Goal: Task Accomplishment & Management: Manage account settings

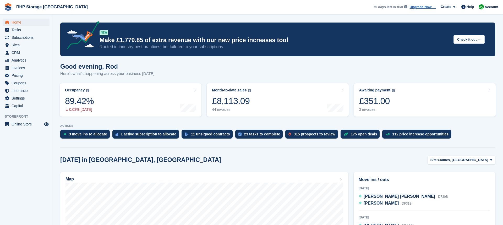
scroll to position [171, 0]
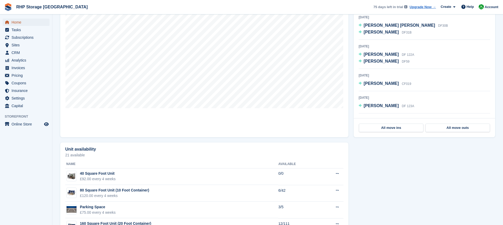
click at [13, 24] on span "Home" at bounding box center [27, 22] width 31 height 7
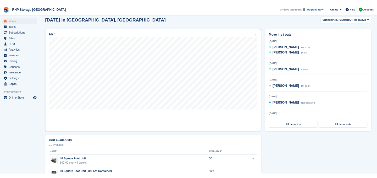
scroll to position [139, 0]
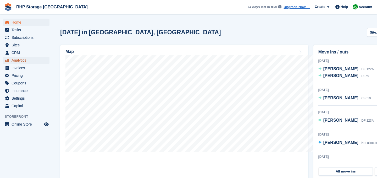
click at [19, 57] on span "Analytics" at bounding box center [27, 60] width 31 height 7
click at [17, 51] on span "CRM" at bounding box center [27, 52] width 31 height 7
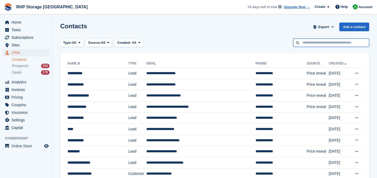
click at [306, 40] on input "text" at bounding box center [331, 43] width 76 height 9
type input "*****"
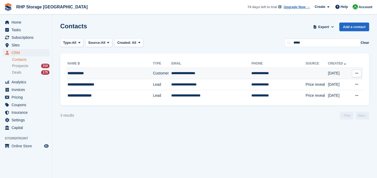
click at [128, 70] on div "**********" at bounding box center [105, 73] width 74 height 6
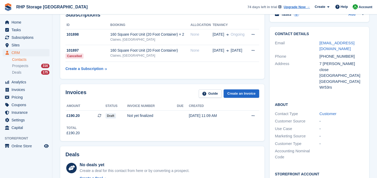
scroll to position [18, 0]
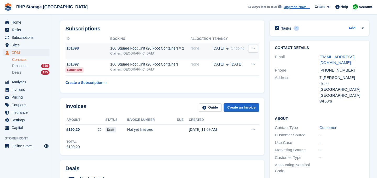
click at [142, 53] on div "Claines, [GEOGRAPHIC_DATA]" at bounding box center [150, 53] width 80 height 5
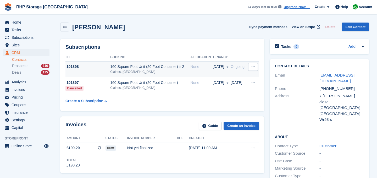
click at [113, 68] on div "160 Square Foot Unit (20 Foot Container) × 2" at bounding box center [150, 67] width 80 height 6
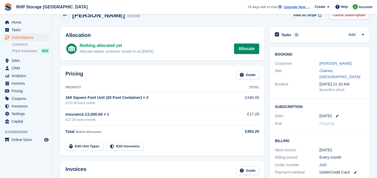
scroll to position [17, 0]
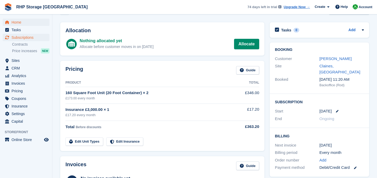
click at [26, 23] on span "Home" at bounding box center [27, 22] width 31 height 7
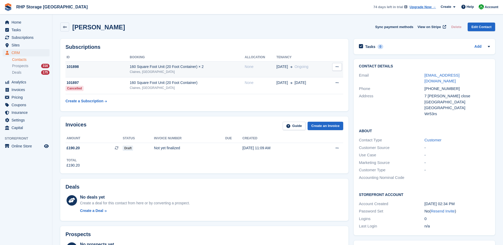
click at [171, 71] on div "Claines, [GEOGRAPHIC_DATA]" at bounding box center [187, 71] width 115 height 5
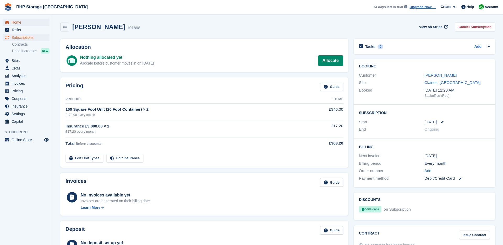
click at [45, 21] on link "Home" at bounding box center [26, 22] width 47 height 7
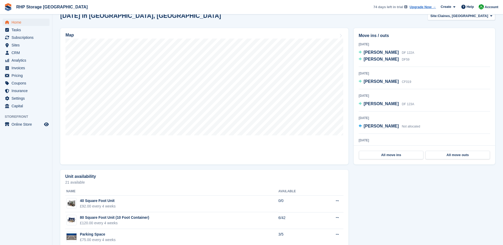
scroll to position [136, 0]
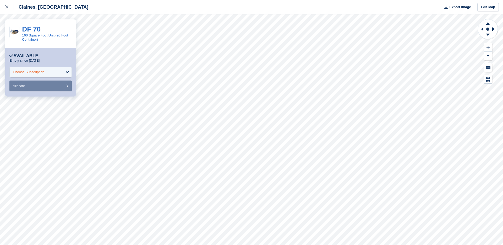
click at [58, 69] on div "Choose Subscription" at bounding box center [40, 72] width 62 height 10
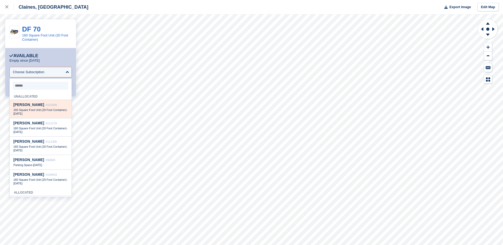
click at [53, 114] on div "160 Square Foot Unit (20 Foot Container) - [DATE]" at bounding box center [40, 111] width 54 height 7
select select "******"
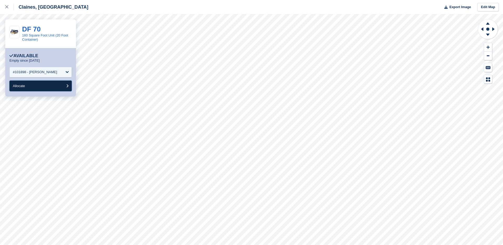
click at [32, 85] on button "Allocate" at bounding box center [40, 85] width 62 height 11
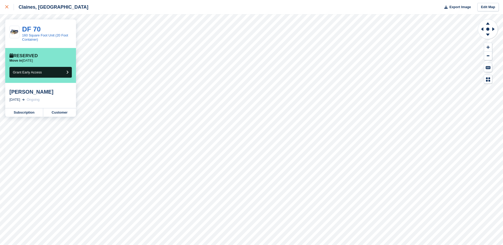
click at [7, 10] on link at bounding box center [7, 7] width 14 height 14
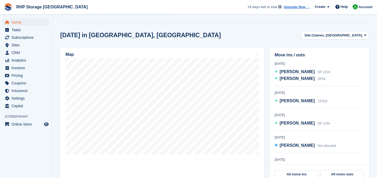
scroll to position [141, 0]
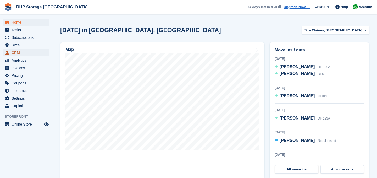
click at [25, 52] on span "CRM" at bounding box center [27, 52] width 31 height 7
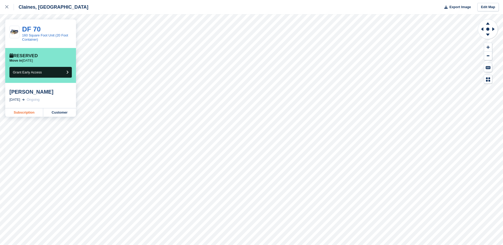
click at [37, 111] on link "Subscription" at bounding box center [24, 112] width 38 height 8
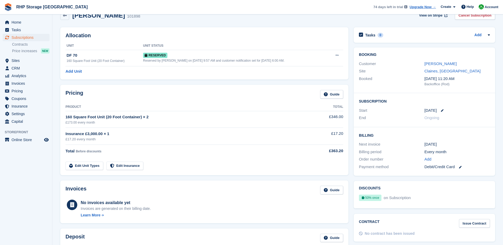
scroll to position [10, 0]
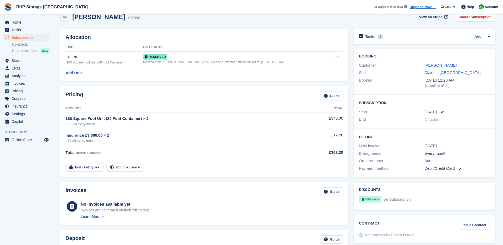
click at [427, 62] on div "Customer [PERSON_NAME]" at bounding box center [424, 66] width 131 height 8
click at [427, 64] on link "[PERSON_NAME]" at bounding box center [440, 65] width 32 height 4
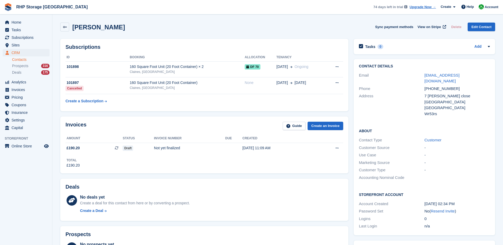
click at [446, 86] on div "+447990824097" at bounding box center [456, 89] width 65 height 6
copy div "+447990824097"
drag, startPoint x: 419, startPoint y: 72, endPoint x: 478, endPoint y: 75, distance: 59.5
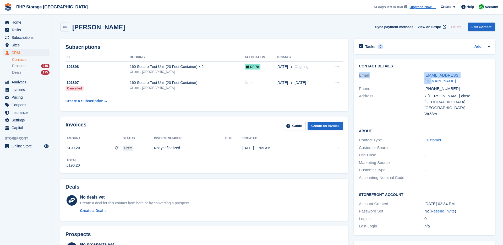
click at [478, 75] on div "Email marieatuni@aol.com" at bounding box center [424, 78] width 131 height 13
click at [477, 75] on div "marieatuni@aol.com" at bounding box center [456, 78] width 65 height 12
drag, startPoint x: 473, startPoint y: 75, endPoint x: 424, endPoint y: 75, distance: 48.7
click at [424, 75] on div "[EMAIL_ADDRESS][DOMAIN_NAME]" at bounding box center [456, 78] width 65 height 12
copy div "[EMAIL_ADDRESS][DOMAIN_NAME]"
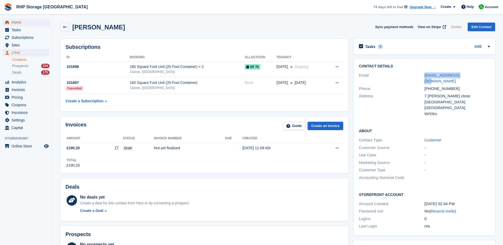
click at [25, 23] on span "Home" at bounding box center [27, 22] width 31 height 7
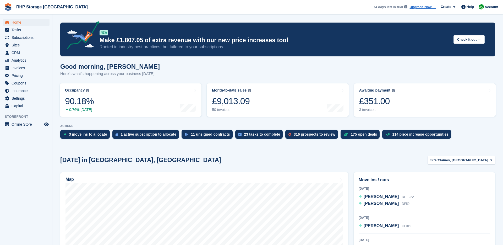
scroll to position [273, 0]
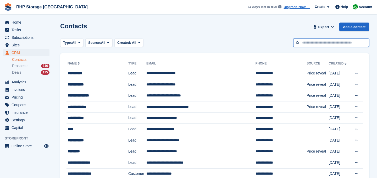
click at [317, 40] on input "text" at bounding box center [331, 43] width 76 height 9
type input "********"
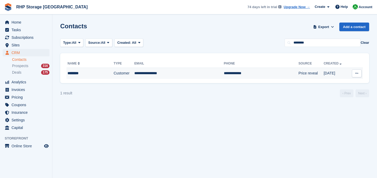
click at [153, 75] on td "**********" at bounding box center [179, 73] width 90 height 11
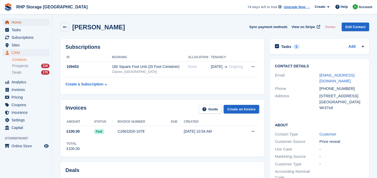
click at [18, 24] on span "Home" at bounding box center [27, 22] width 31 height 7
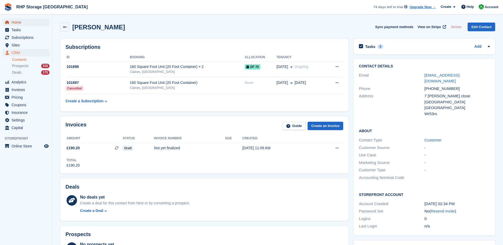
click at [26, 22] on span "Home" at bounding box center [27, 22] width 31 height 7
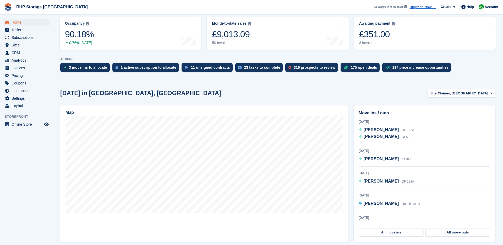
scroll to position [64, 0]
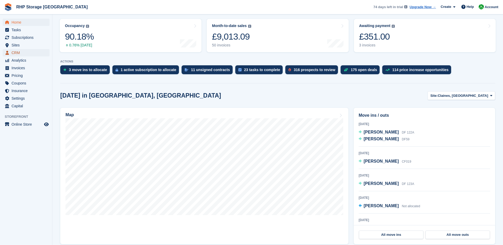
click at [29, 51] on span "CRM" at bounding box center [27, 52] width 31 height 7
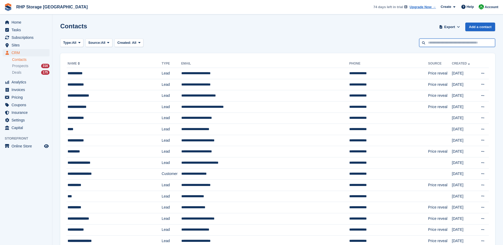
click at [451, 44] on input "text" at bounding box center [457, 43] width 76 height 9
type input "******"
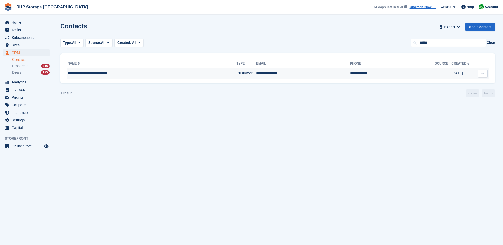
click at [237, 75] on td "Customer" at bounding box center [247, 73] width 20 height 11
click at [19, 20] on span "Home" at bounding box center [27, 22] width 31 height 7
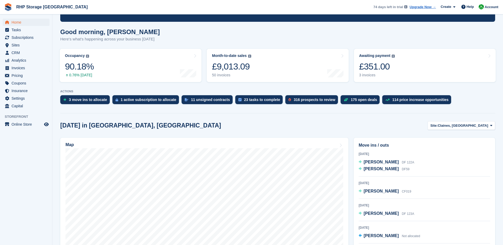
scroll to position [40, 0]
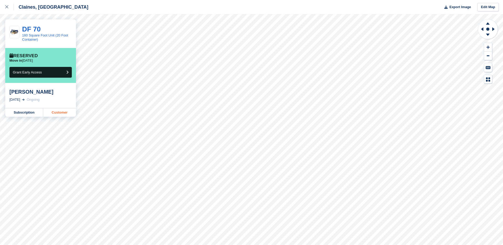
click at [49, 112] on link "Customer" at bounding box center [59, 112] width 33 height 8
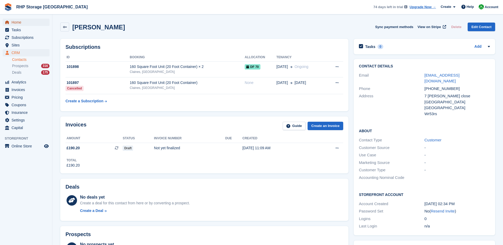
click at [18, 21] on span "Home" at bounding box center [27, 22] width 31 height 7
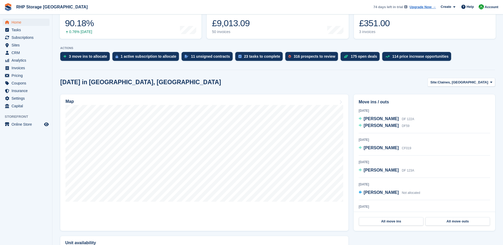
scroll to position [61, 0]
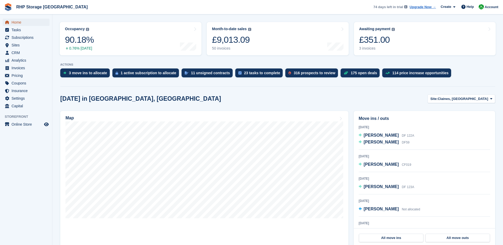
click at [26, 22] on span "Home" at bounding box center [27, 22] width 31 height 7
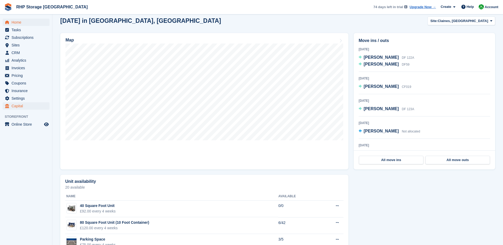
scroll to position [0, 0]
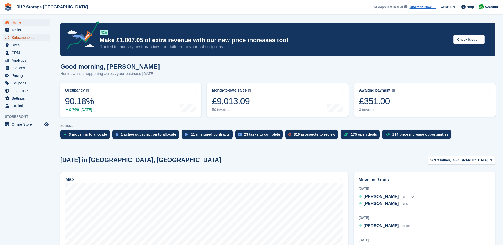
click at [19, 38] on span "Subscriptions" at bounding box center [27, 37] width 31 height 7
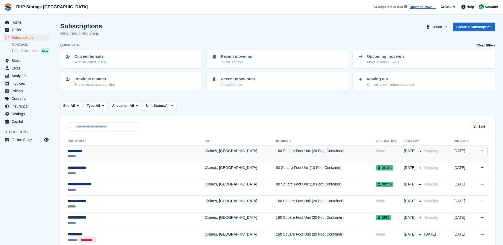
click at [96, 151] on div "**********" at bounding box center [118, 151] width 101 height 6
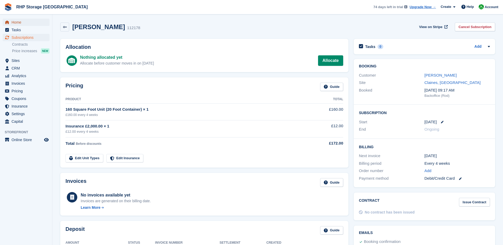
click at [26, 20] on span "Home" at bounding box center [27, 22] width 31 height 7
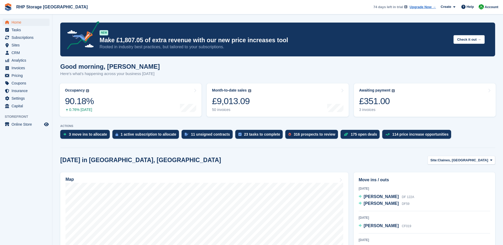
click at [236, 156] on div "Today in Claines, Worcester Site: Claines, Worcester Claines, Worcester Claines…" at bounding box center [277, 160] width 435 height 9
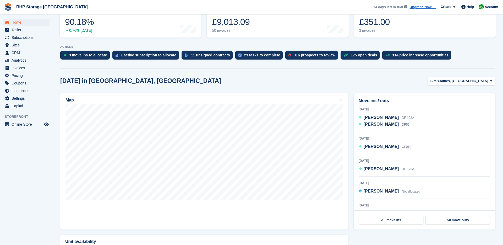
scroll to position [79, 0]
click at [18, 21] on span "Home" at bounding box center [27, 22] width 31 height 7
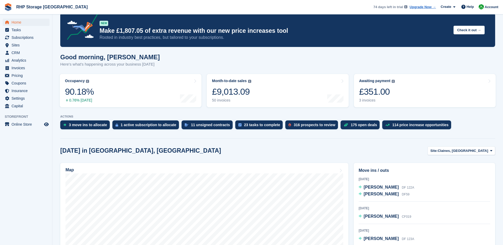
scroll to position [0, 0]
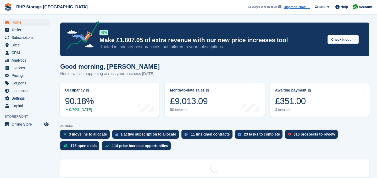
scroll to position [6, 0]
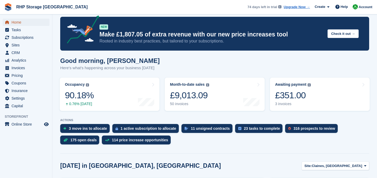
click at [15, 21] on span "Home" at bounding box center [27, 22] width 31 height 7
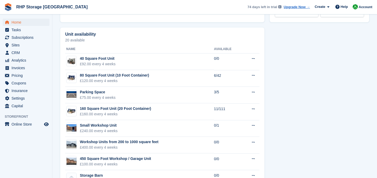
scroll to position [298, 0]
click at [20, 50] on span "CRM" at bounding box center [27, 52] width 31 height 7
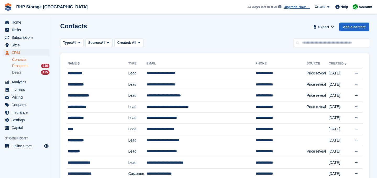
click at [33, 67] on div "Prospects 316" at bounding box center [30, 65] width 37 height 5
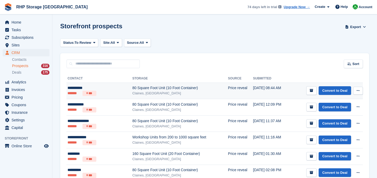
click at [132, 95] on div "Claines, [GEOGRAPHIC_DATA]" at bounding box center [180, 93] width 96 height 5
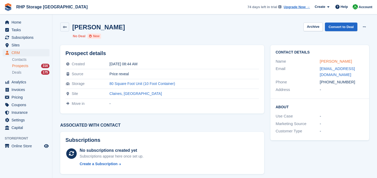
click at [327, 59] on link "[PERSON_NAME]" at bounding box center [336, 61] width 32 height 4
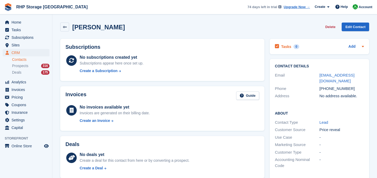
click at [286, 47] on h2 "Tasks" at bounding box center [286, 46] width 10 height 5
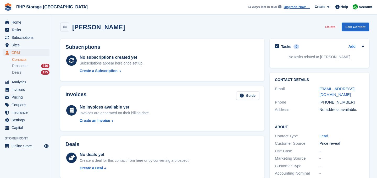
click at [354, 42] on div "Tasks 0 Add No tasks related to Sam Difford" at bounding box center [320, 53] width 100 height 29
click at [353, 45] on link "Add" at bounding box center [352, 47] width 7 height 6
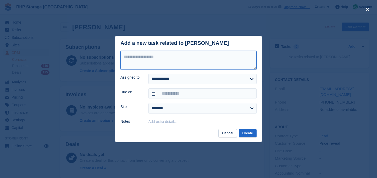
click at [234, 54] on textarea at bounding box center [188, 60] width 136 height 19
type textarea "*********"
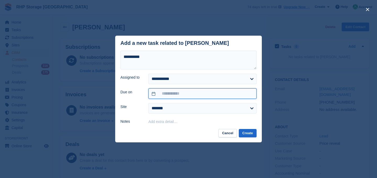
click at [183, 92] on input "text" at bounding box center [203, 93] width 108 height 10
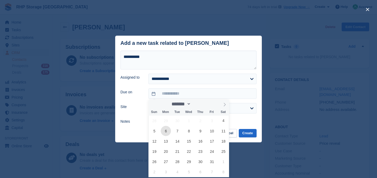
click at [163, 129] on span "6" at bounding box center [166, 131] width 10 height 10
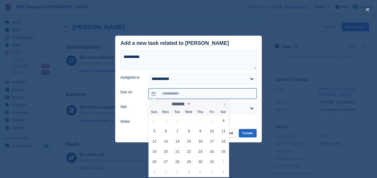
type input "**********"
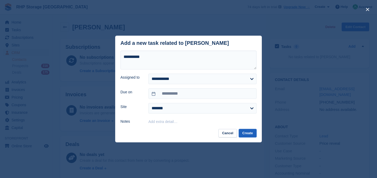
click at [253, 133] on button "Create" at bounding box center [248, 133] width 18 height 9
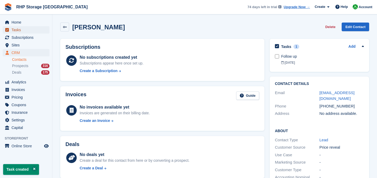
click at [16, 32] on span "Tasks" at bounding box center [27, 29] width 31 height 7
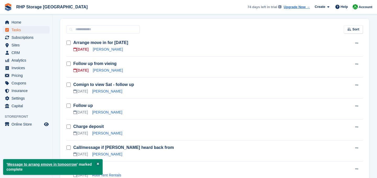
scroll to position [4, 0]
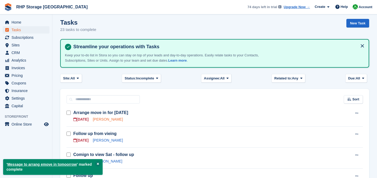
click at [101, 119] on link "[PERSON_NAME]" at bounding box center [108, 119] width 30 height 4
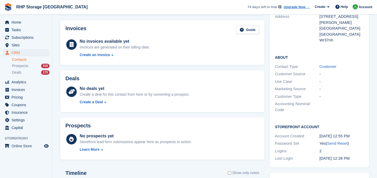
scroll to position [38, 0]
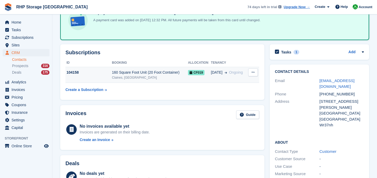
click at [100, 78] on td "104158" at bounding box center [88, 75] width 46 height 16
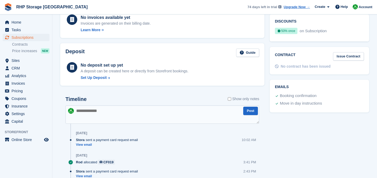
scroll to position [183, 0]
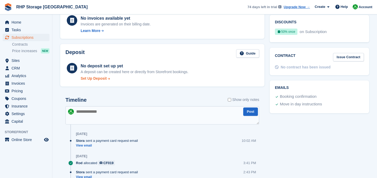
click at [92, 77] on div "Set Up Deposit" at bounding box center [94, 79] width 26 height 6
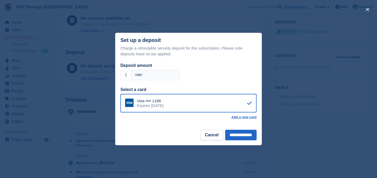
click at [141, 100] on div "Visa •••• 1168" at bounding box center [150, 100] width 26 height 5
click at [225, 133] on input "**********" at bounding box center [240, 135] width 31 height 10
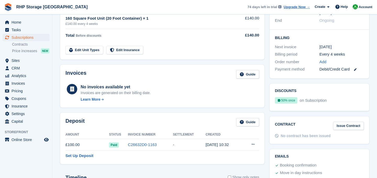
scroll to position [0, 0]
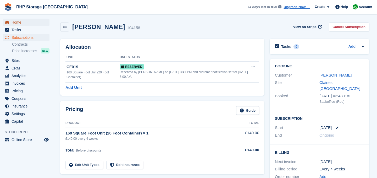
click at [22, 23] on span "Home" at bounding box center [27, 22] width 31 height 7
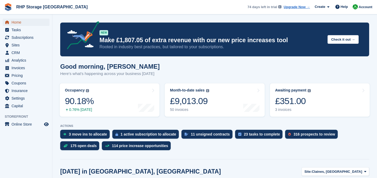
click at [29, 22] on span "Home" at bounding box center [27, 22] width 31 height 7
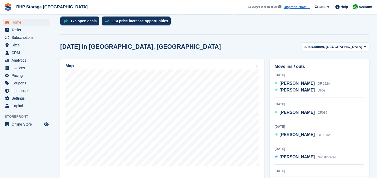
scroll to position [115, 0]
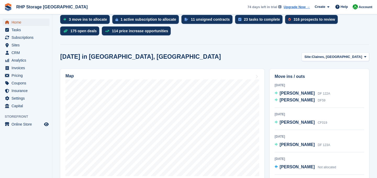
click at [13, 21] on span "Home" at bounding box center [27, 22] width 31 height 7
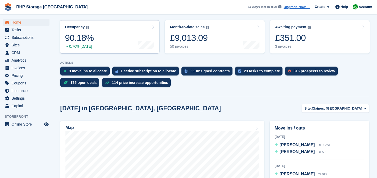
scroll to position [64, 0]
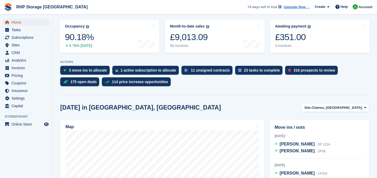
click at [24, 26] on ul "Home" at bounding box center [26, 23] width 52 height 8
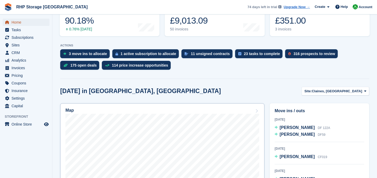
scroll to position [0, 0]
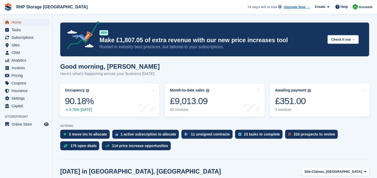
click at [19, 22] on span "Home" at bounding box center [27, 22] width 31 height 7
click at [30, 24] on span "Home" at bounding box center [27, 22] width 31 height 7
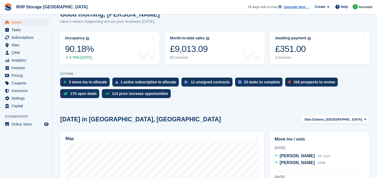
scroll to position [16, 0]
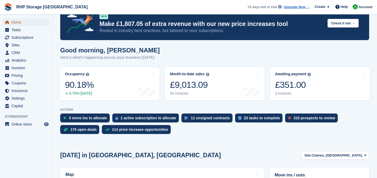
click at [24, 24] on span "Home" at bounding box center [27, 22] width 31 height 7
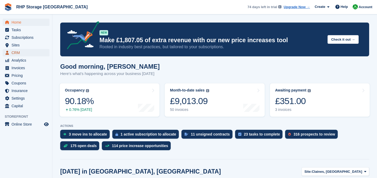
click at [18, 52] on span "CRM" at bounding box center [27, 52] width 31 height 7
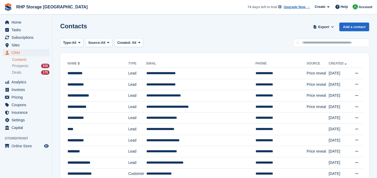
scroll to position [5, 0]
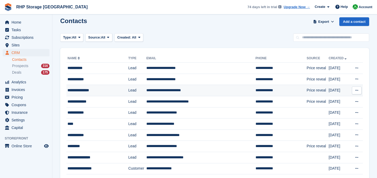
click at [128, 92] on td "Lead" at bounding box center [137, 90] width 18 height 11
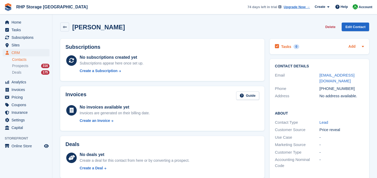
click at [348, 47] on div "Tasks 0 Add" at bounding box center [319, 46] width 89 height 7
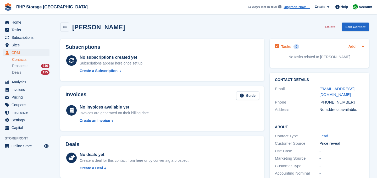
click at [355, 47] on link "Add" at bounding box center [352, 47] width 7 height 6
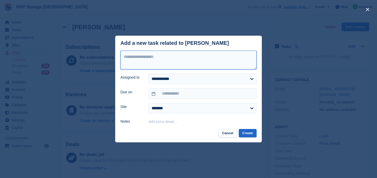
click at [174, 64] on textarea at bounding box center [188, 60] width 136 height 19
type textarea "**********"
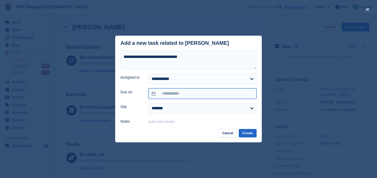
click at [173, 90] on input "text" at bounding box center [203, 93] width 108 height 10
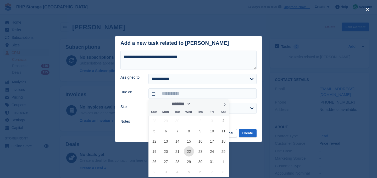
click at [190, 152] on span "22" at bounding box center [189, 151] width 10 height 10
type input "**********"
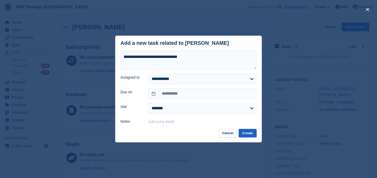
click at [246, 132] on button "Create" at bounding box center [248, 133] width 18 height 9
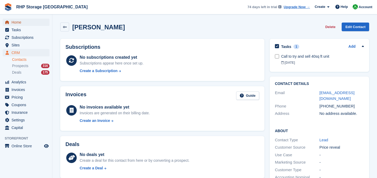
click at [16, 20] on span "Home" at bounding box center [27, 22] width 31 height 7
click at [17, 28] on span "Tasks" at bounding box center [27, 29] width 31 height 7
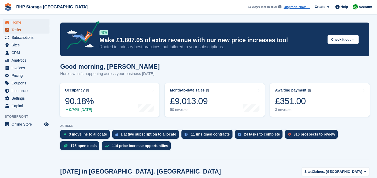
click at [23, 30] on span "Tasks" at bounding box center [27, 29] width 31 height 7
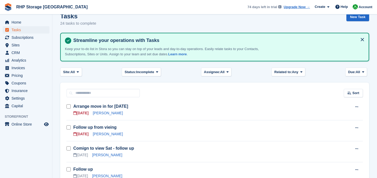
scroll to position [32, 0]
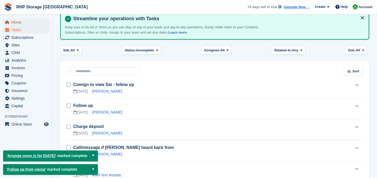
click at [20, 23] on span "Home" at bounding box center [27, 22] width 31 height 7
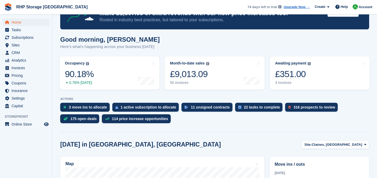
scroll to position [29, 0]
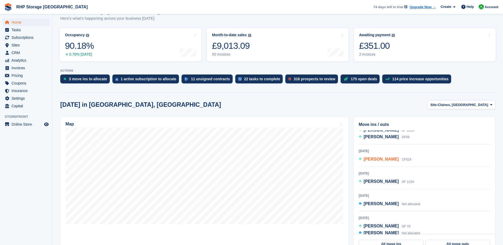
scroll to position [12, 0]
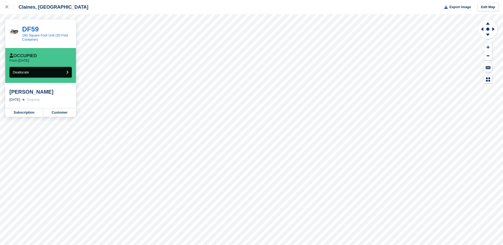
click at [30, 71] on button "Deallocate" at bounding box center [40, 72] width 62 height 11
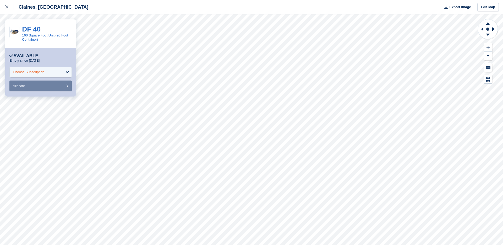
click at [33, 76] on div "Choose Subscription" at bounding box center [40, 72] width 62 height 10
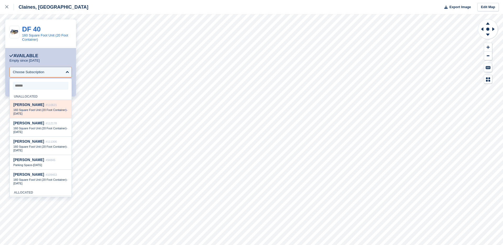
click at [35, 105] on span "[PERSON_NAME]" at bounding box center [28, 104] width 31 height 4
select select "******"
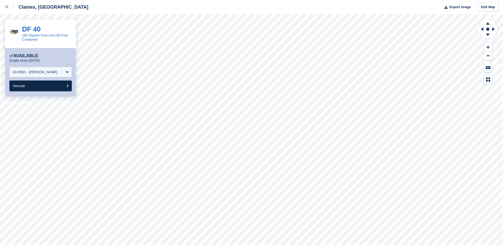
click at [40, 86] on button "Allocate" at bounding box center [40, 85] width 62 height 11
click at [10, 7] on div at bounding box center [9, 7] width 9 height 6
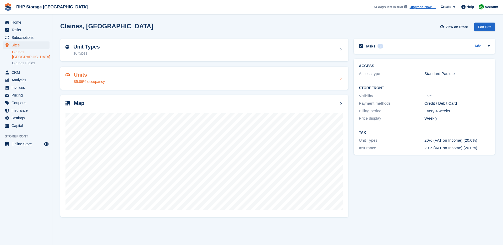
click at [93, 71] on div "Units 85.89% occupancy" at bounding box center [204, 78] width 288 height 23
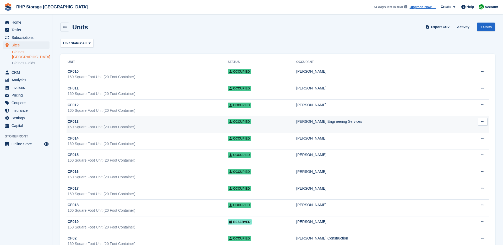
scroll to position [2008, 0]
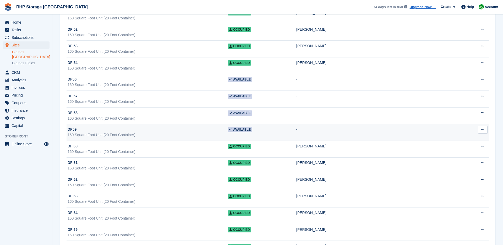
click at [182, 129] on div "DF59" at bounding box center [148, 130] width 160 height 6
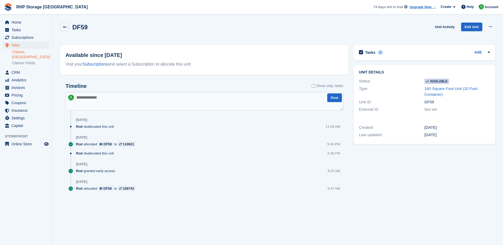
click at [105, 161] on div "24 Sep" at bounding box center [209, 164] width 267 height 8
click at [30, 24] on span "Home" at bounding box center [27, 22] width 31 height 7
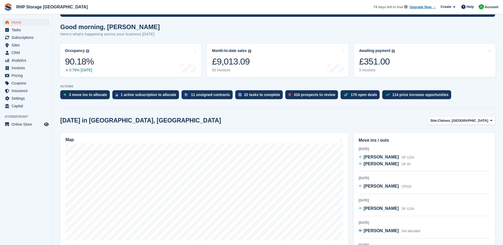
scroll to position [40, 0]
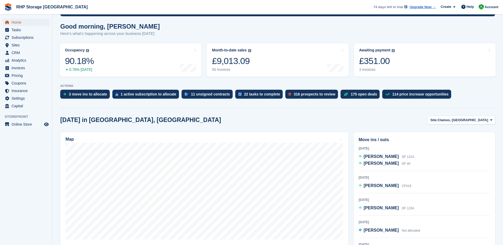
click at [17, 23] on span "Home" at bounding box center [27, 22] width 31 height 7
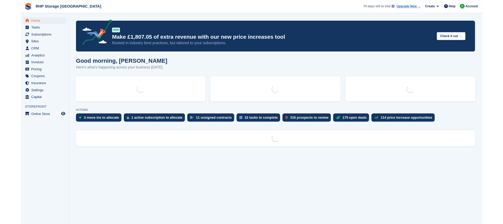
scroll to position [0, 0]
